Goal: Transaction & Acquisition: Purchase product/service

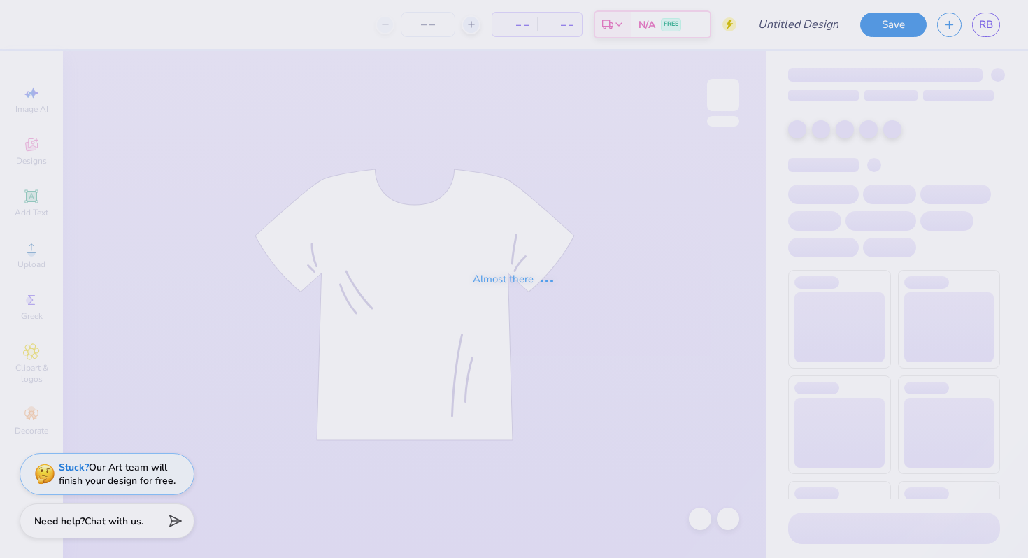
type input "delta zeta philo draft 2025"
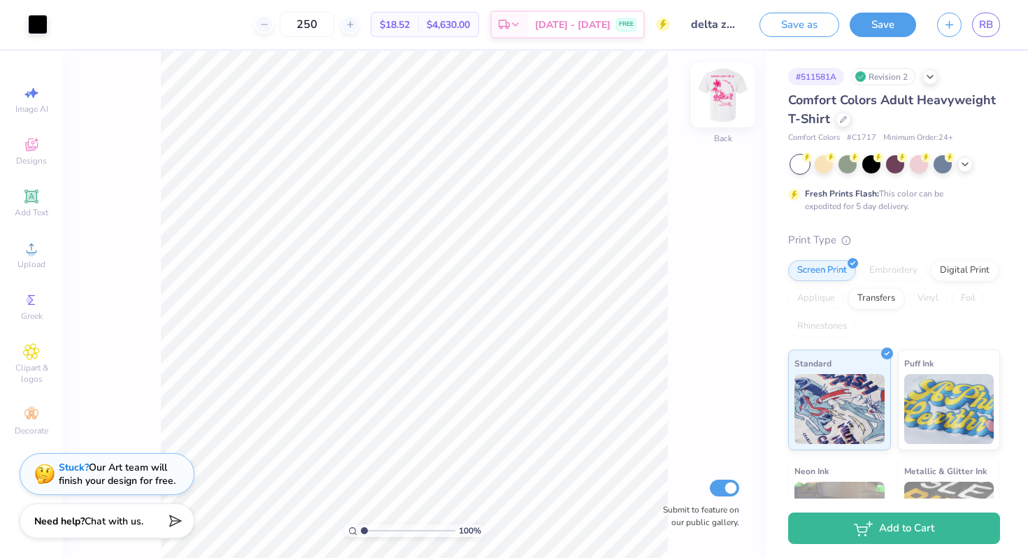
click at [721, 107] on img at bounding box center [723, 95] width 56 height 56
click at [719, 114] on img at bounding box center [723, 95] width 56 height 56
click at [269, 27] on icon at bounding box center [264, 25] width 10 height 10
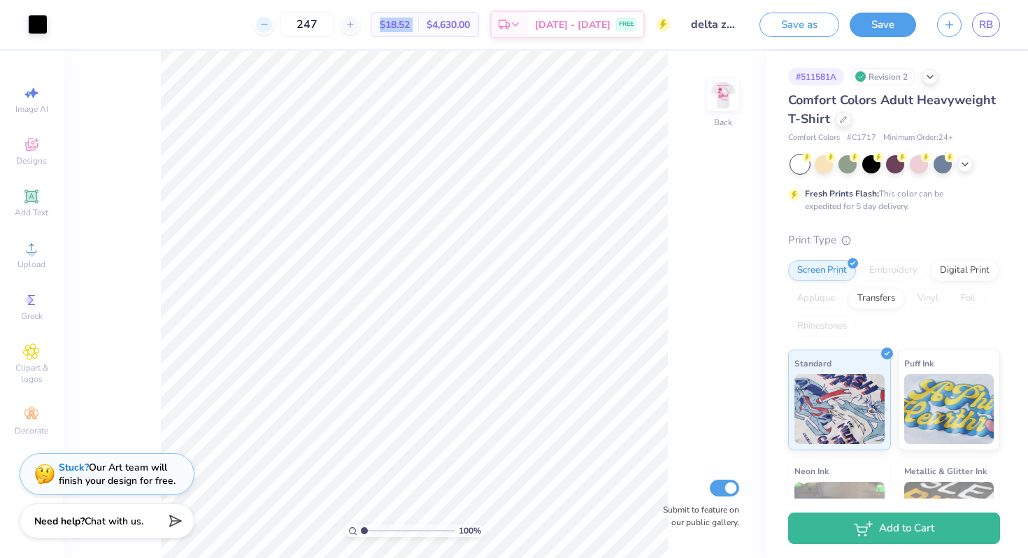
click at [269, 27] on icon at bounding box center [264, 25] width 10 height 10
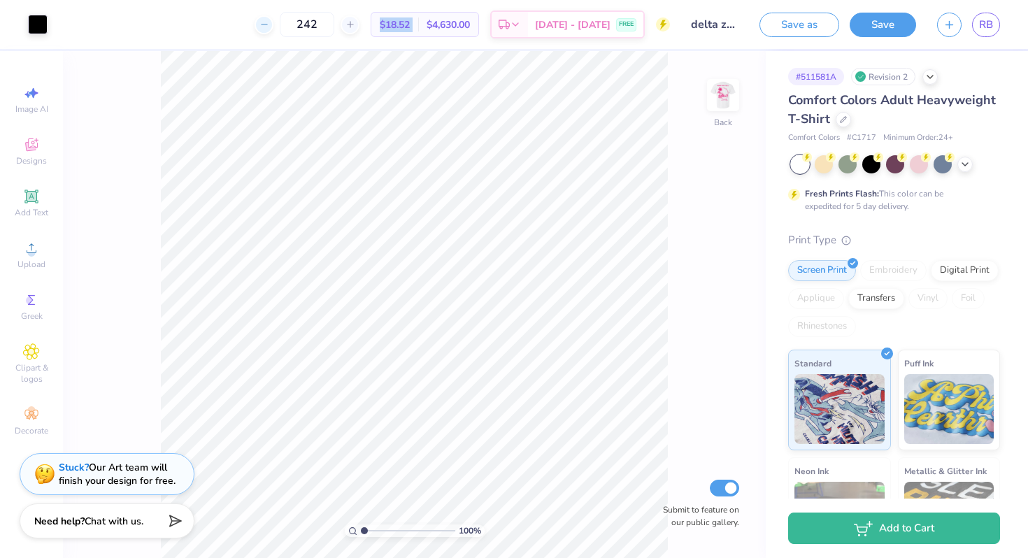
click at [269, 27] on icon at bounding box center [264, 25] width 10 height 10
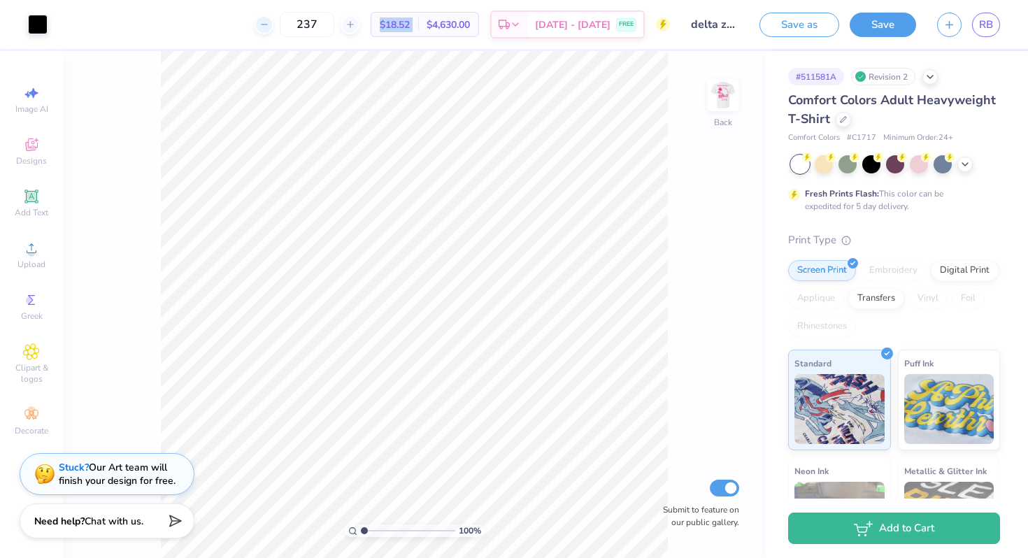
click at [269, 27] on icon at bounding box center [264, 25] width 10 height 10
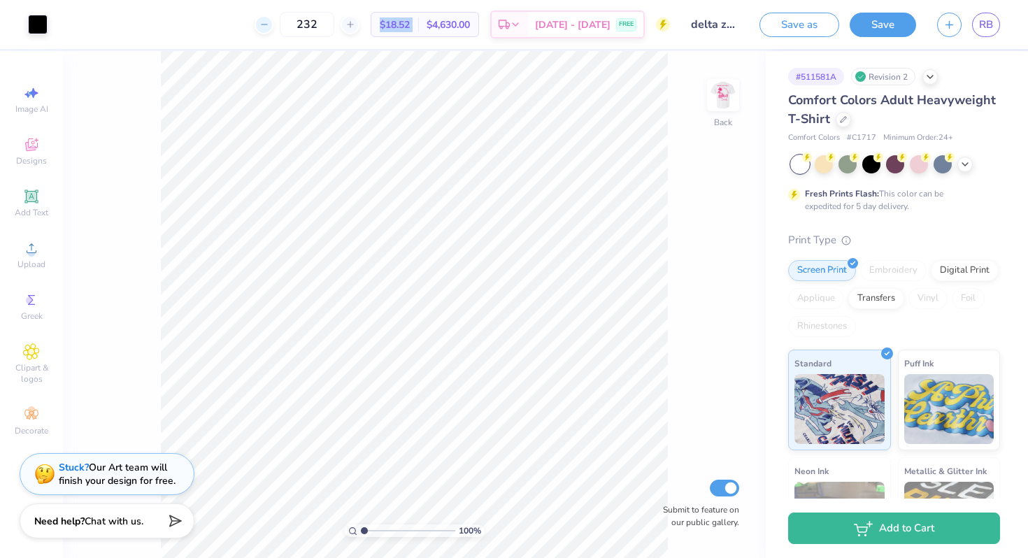
click at [269, 27] on icon at bounding box center [264, 25] width 10 height 10
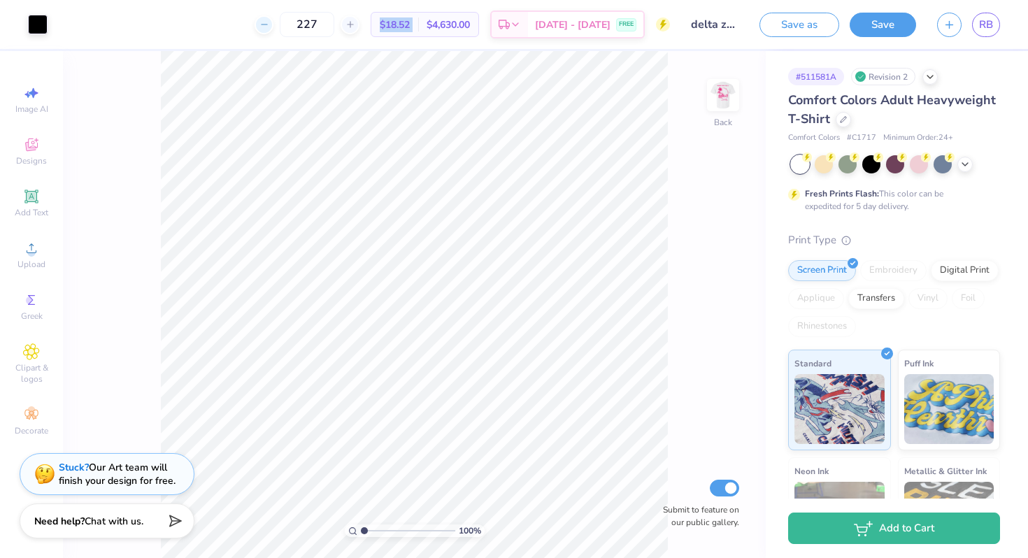
click at [269, 27] on icon at bounding box center [264, 25] width 10 height 10
click at [269, 25] on icon at bounding box center [264, 25] width 10 height 10
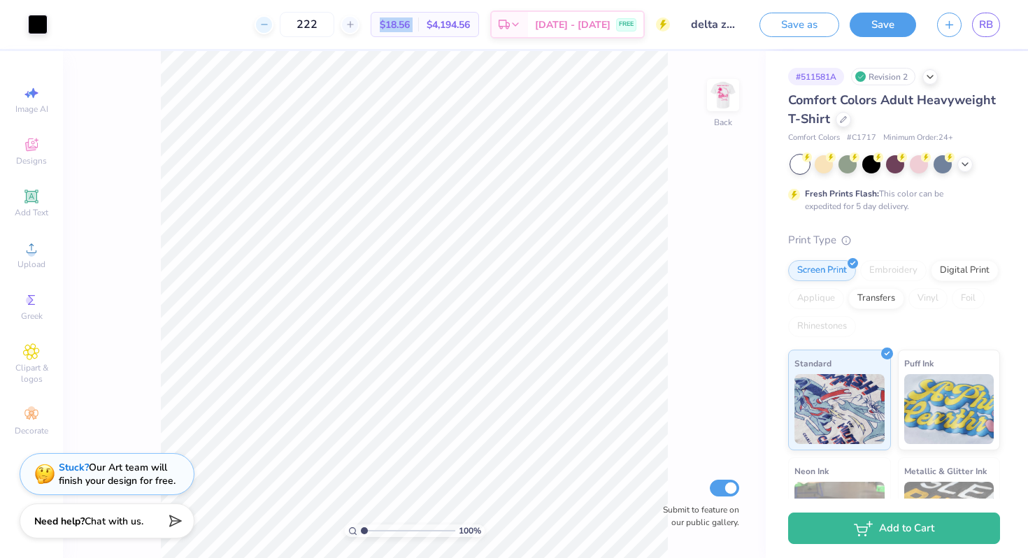
click at [269, 25] on icon at bounding box center [264, 25] width 10 height 10
click at [273, 19] on div at bounding box center [264, 24] width 19 height 19
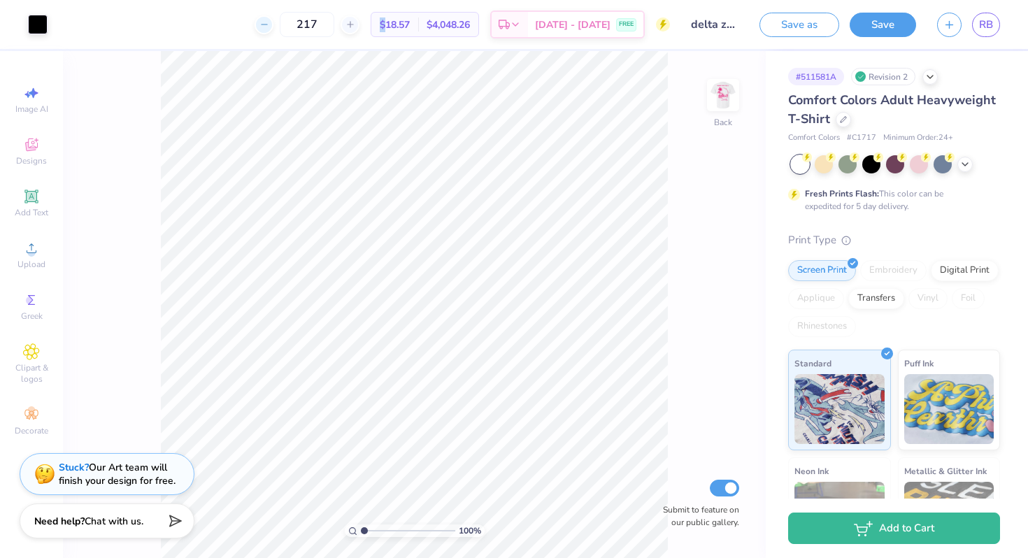
click at [273, 19] on div at bounding box center [264, 24] width 19 height 19
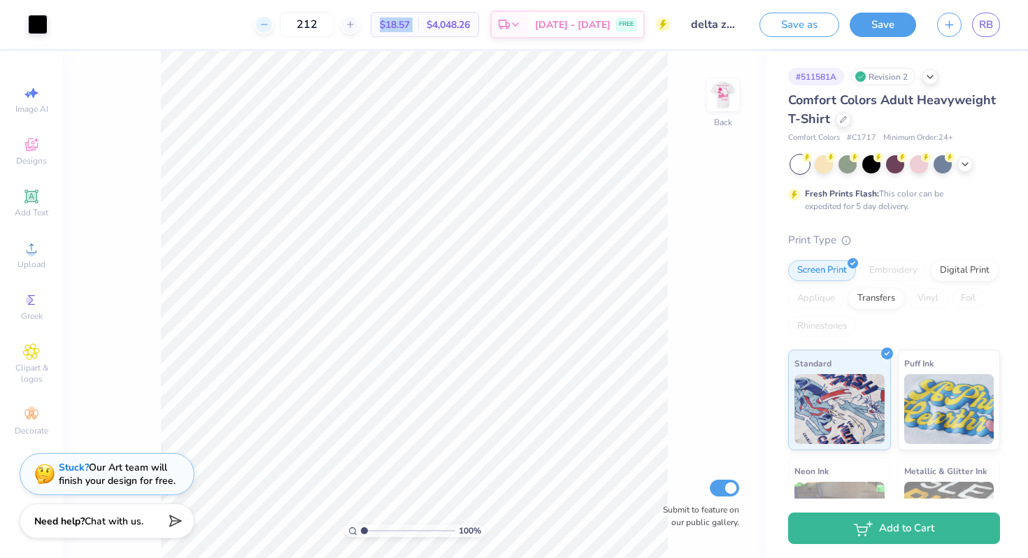
click at [273, 19] on div at bounding box center [264, 24] width 19 height 19
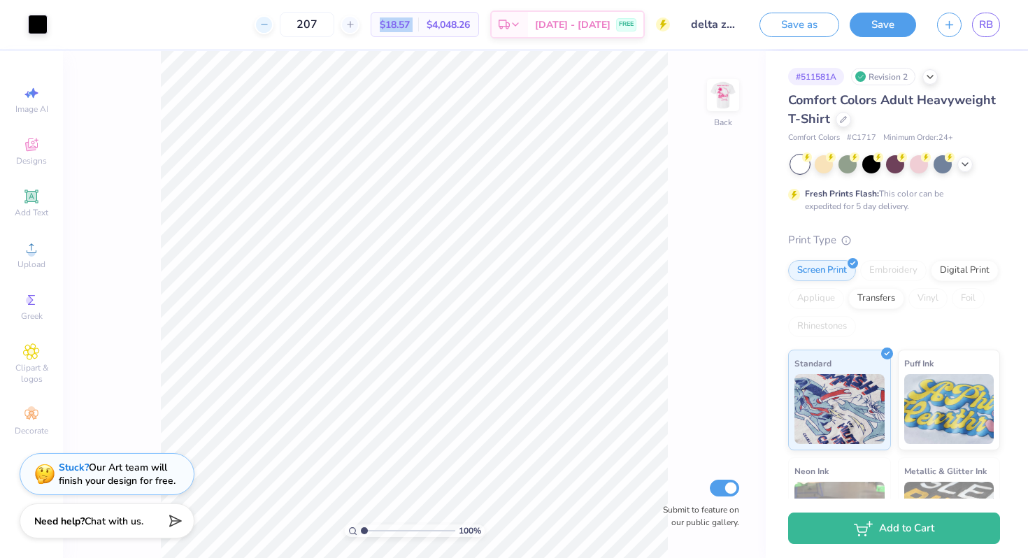
click at [273, 19] on div at bounding box center [264, 24] width 19 height 19
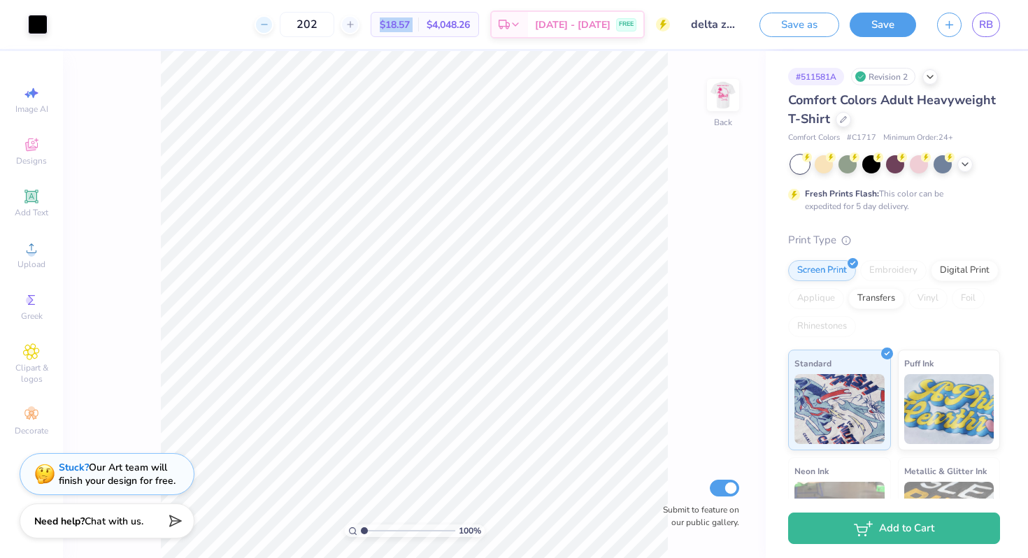
click at [273, 19] on div at bounding box center [264, 24] width 19 height 19
click at [299, 26] on input "201" at bounding box center [307, 24] width 55 height 25
click at [269, 26] on icon at bounding box center [264, 25] width 10 height 10
type input "200"
click at [704, 106] on div "100 % Back Submit to feature on our public gallery." at bounding box center [414, 304] width 703 height 507
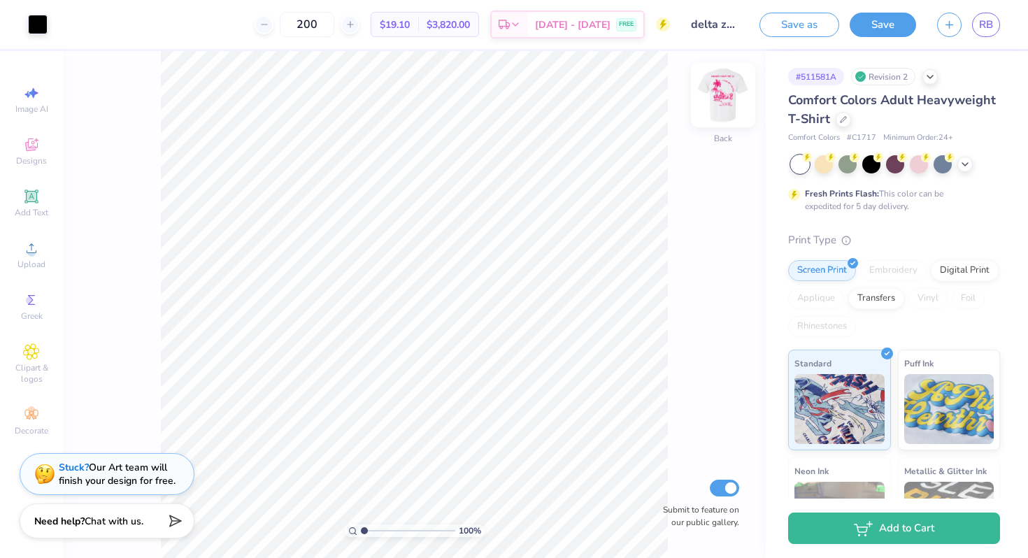
click at [719, 104] on img at bounding box center [723, 95] width 56 height 56
